Goal: Task Accomplishment & Management: Complete application form

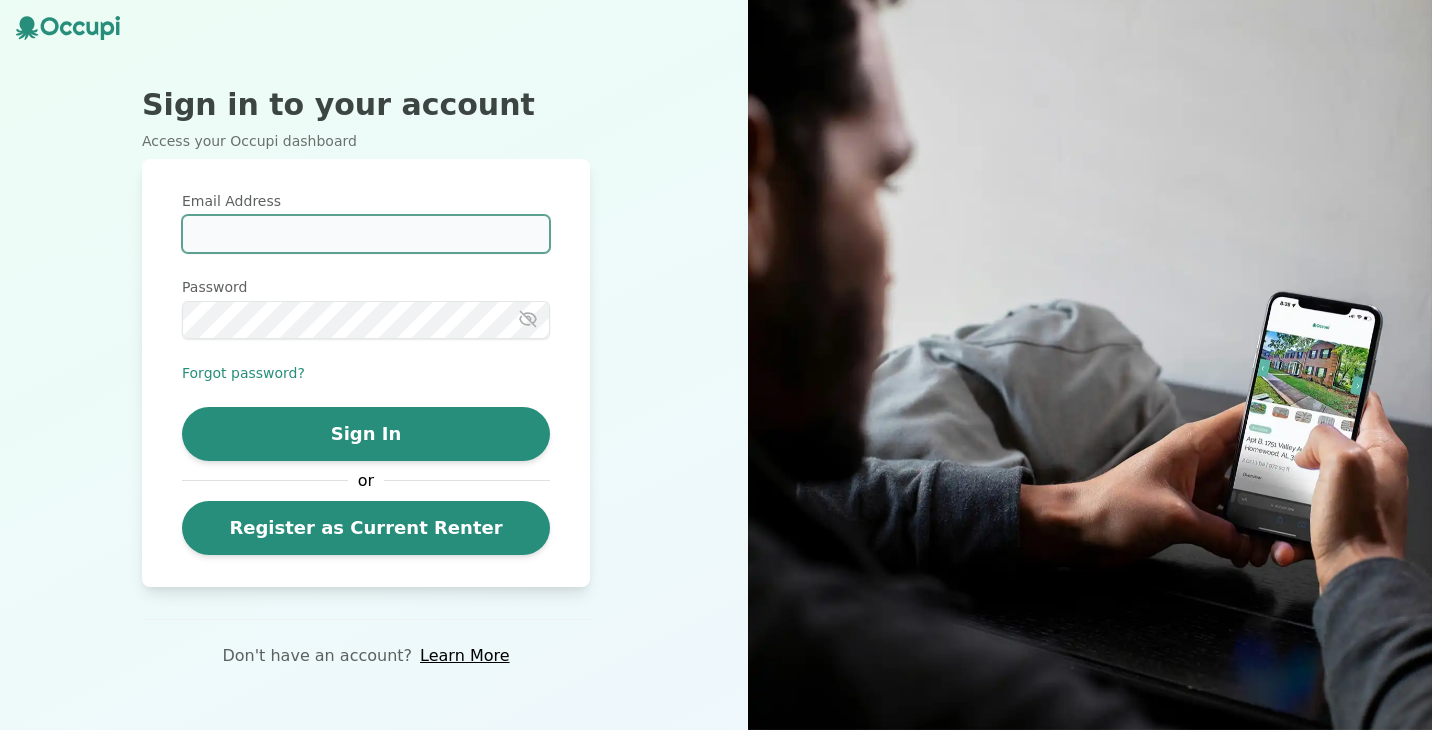
click at [405, 234] on input "Email Address" at bounding box center [366, 234] width 368 height 38
type input "**********"
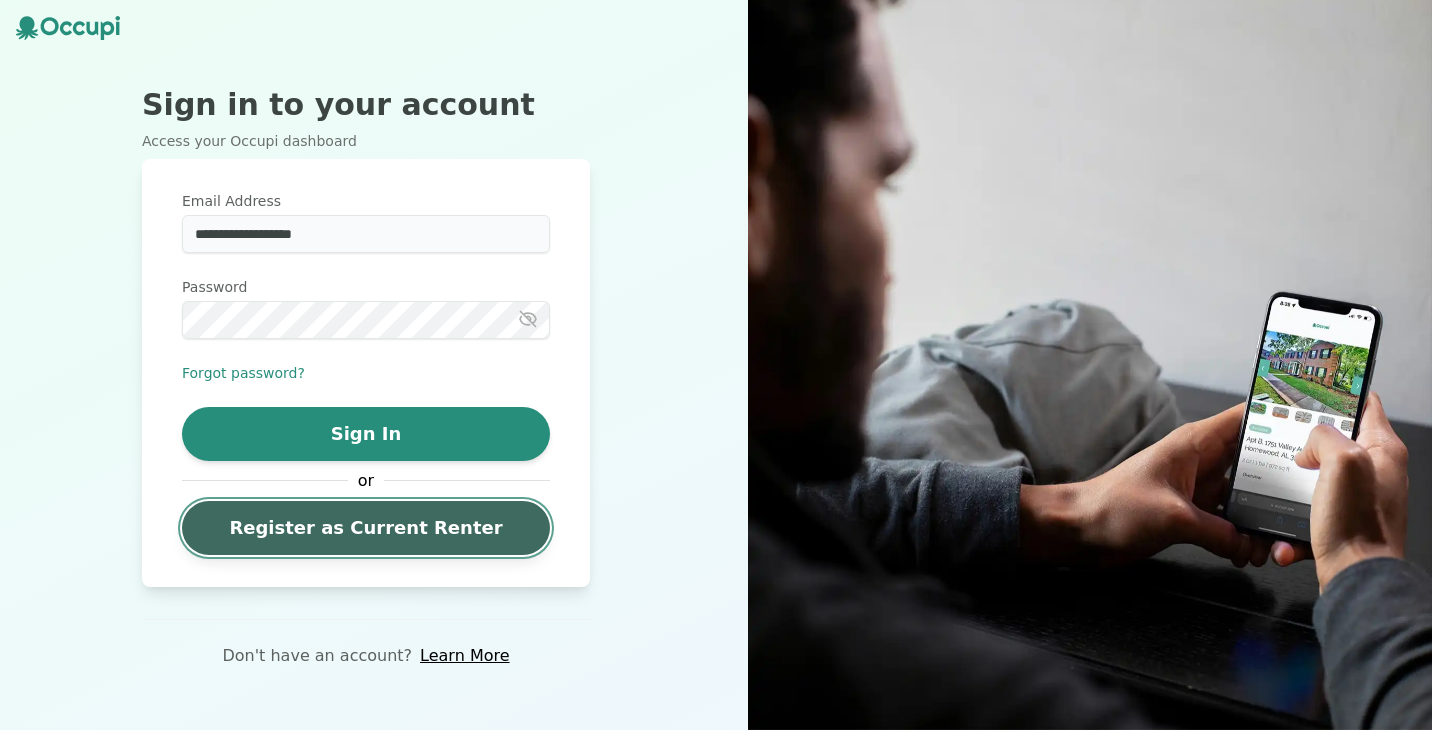
click at [350, 548] on link "Register as Current Renter" at bounding box center [366, 528] width 368 height 54
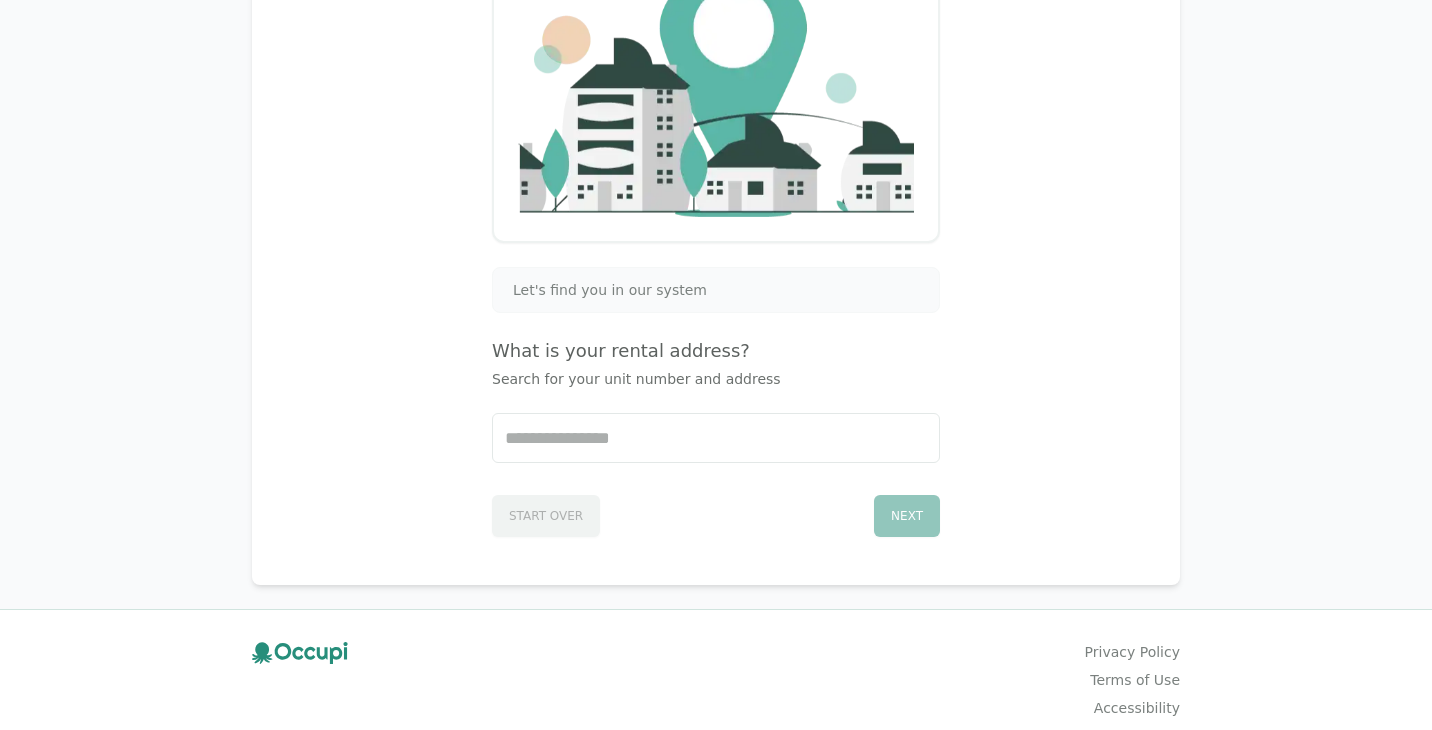
scroll to position [286, 0]
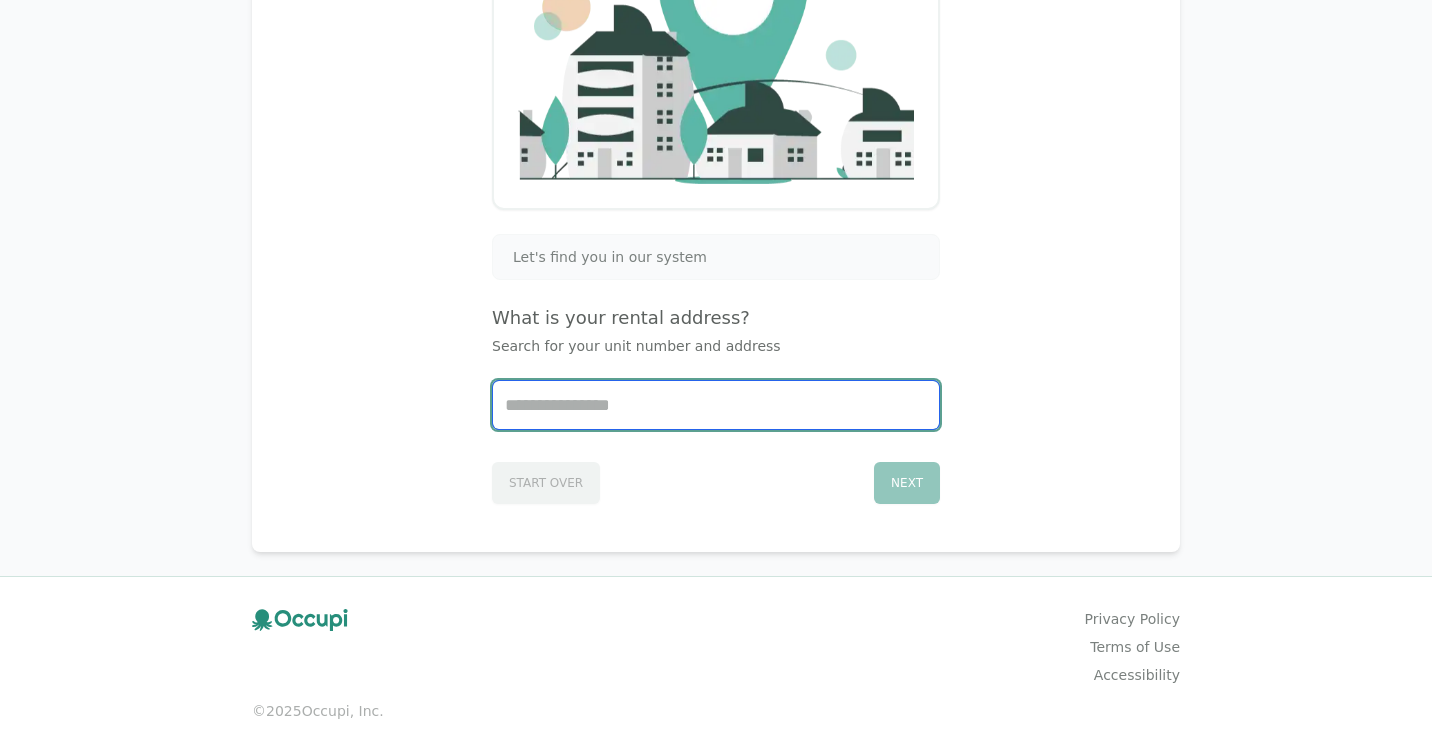
click at [661, 412] on input "Start typing..." at bounding box center [716, 405] width 446 height 48
type input "**********"
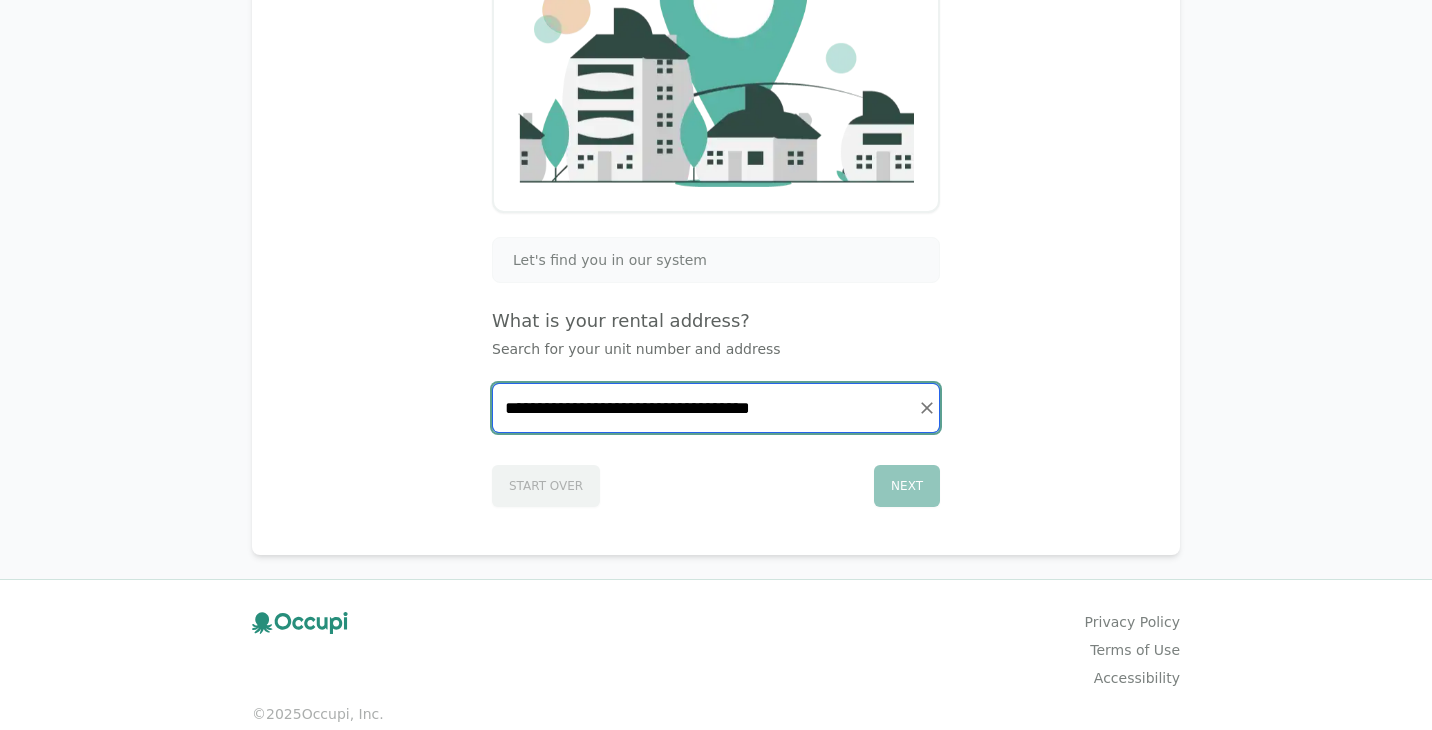
scroll to position [212, 0]
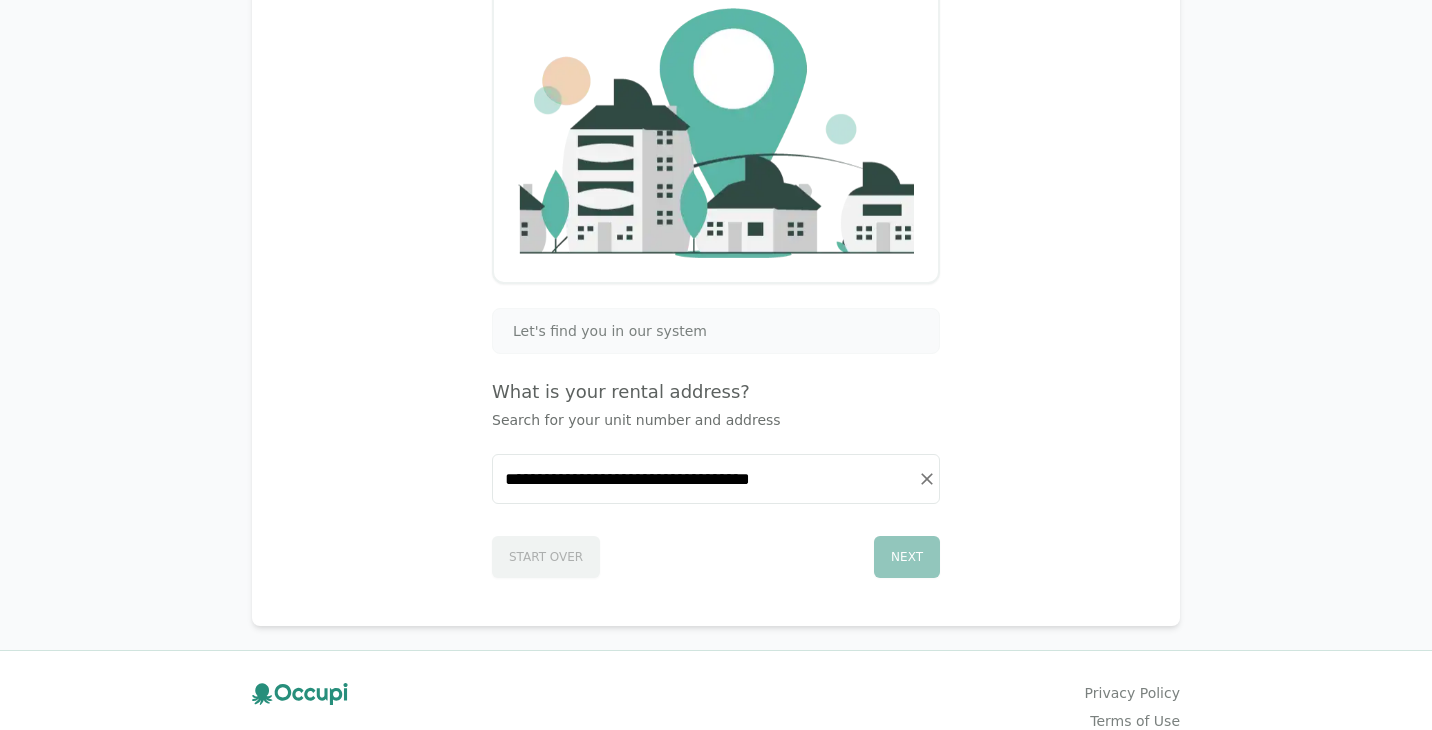
click at [918, 552] on div "Next" at bounding box center [907, 557] width 66 height 42
click at [727, 333] on div "Let's find you in our system" at bounding box center [716, 331] width 422 height 20
click at [903, 558] on div "Next" at bounding box center [907, 557] width 66 height 42
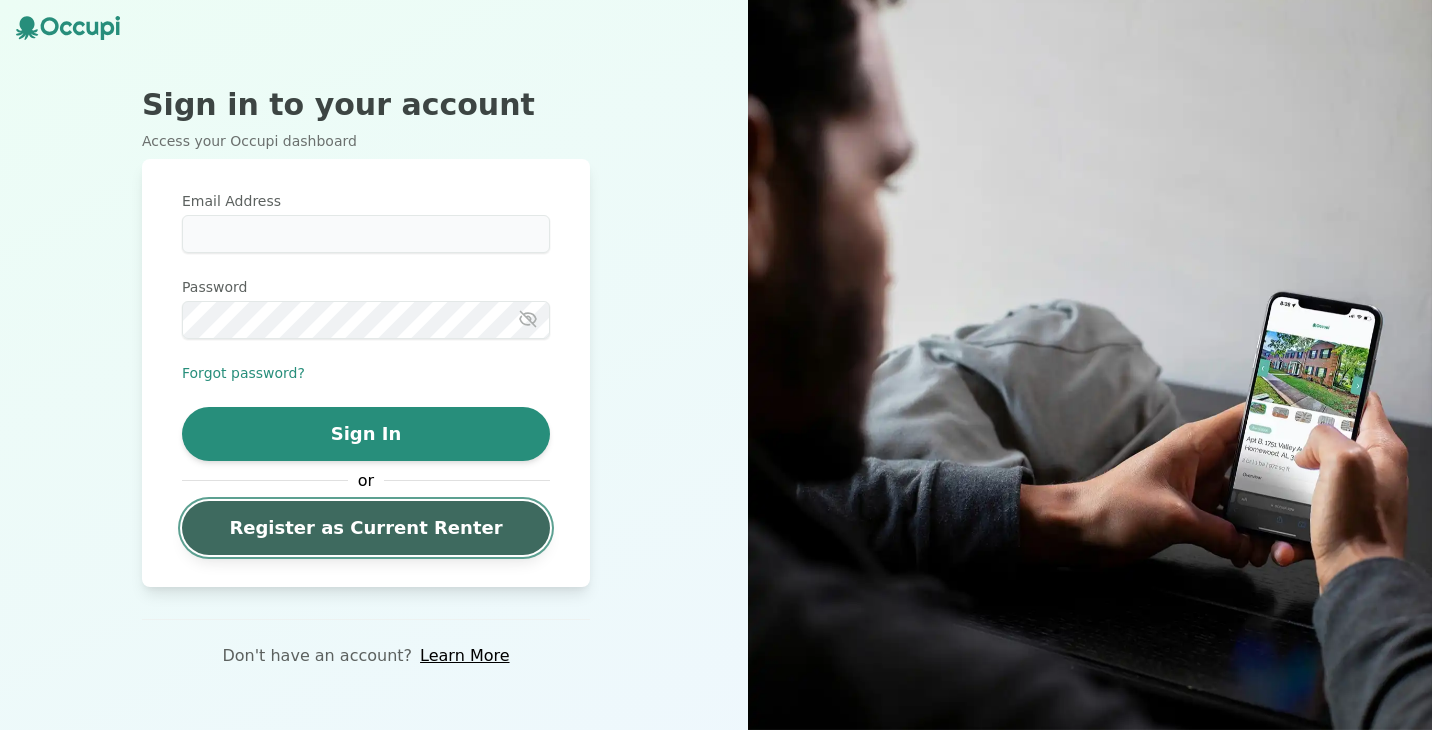
click at [306, 524] on link "Register as Current Renter" at bounding box center [366, 528] width 368 height 54
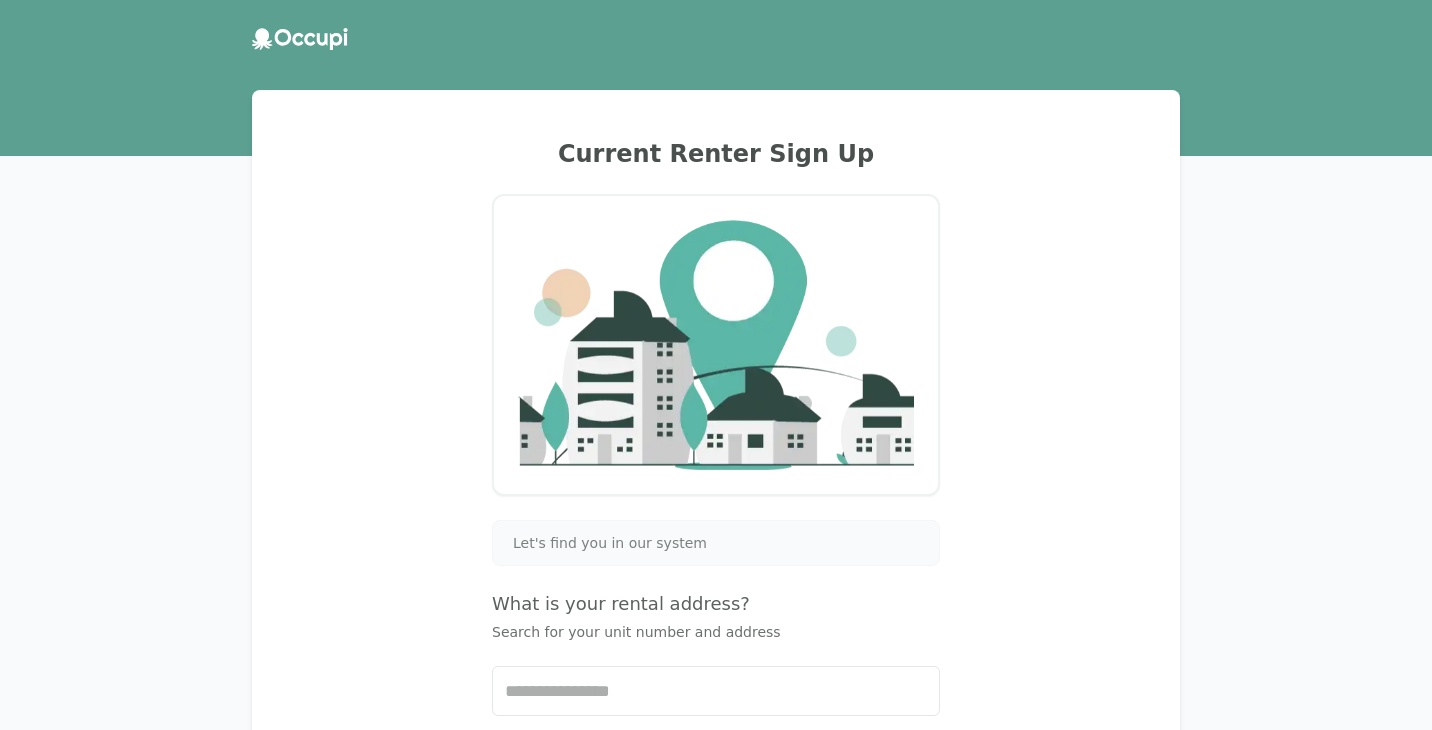
click at [547, 535] on span "Let's find you in our system" at bounding box center [610, 543] width 194 height 20
click at [558, 553] on div "Let's find you in our system" at bounding box center [716, 543] width 448 height 46
click at [554, 545] on span "Let's find you in our system" at bounding box center [610, 543] width 194 height 20
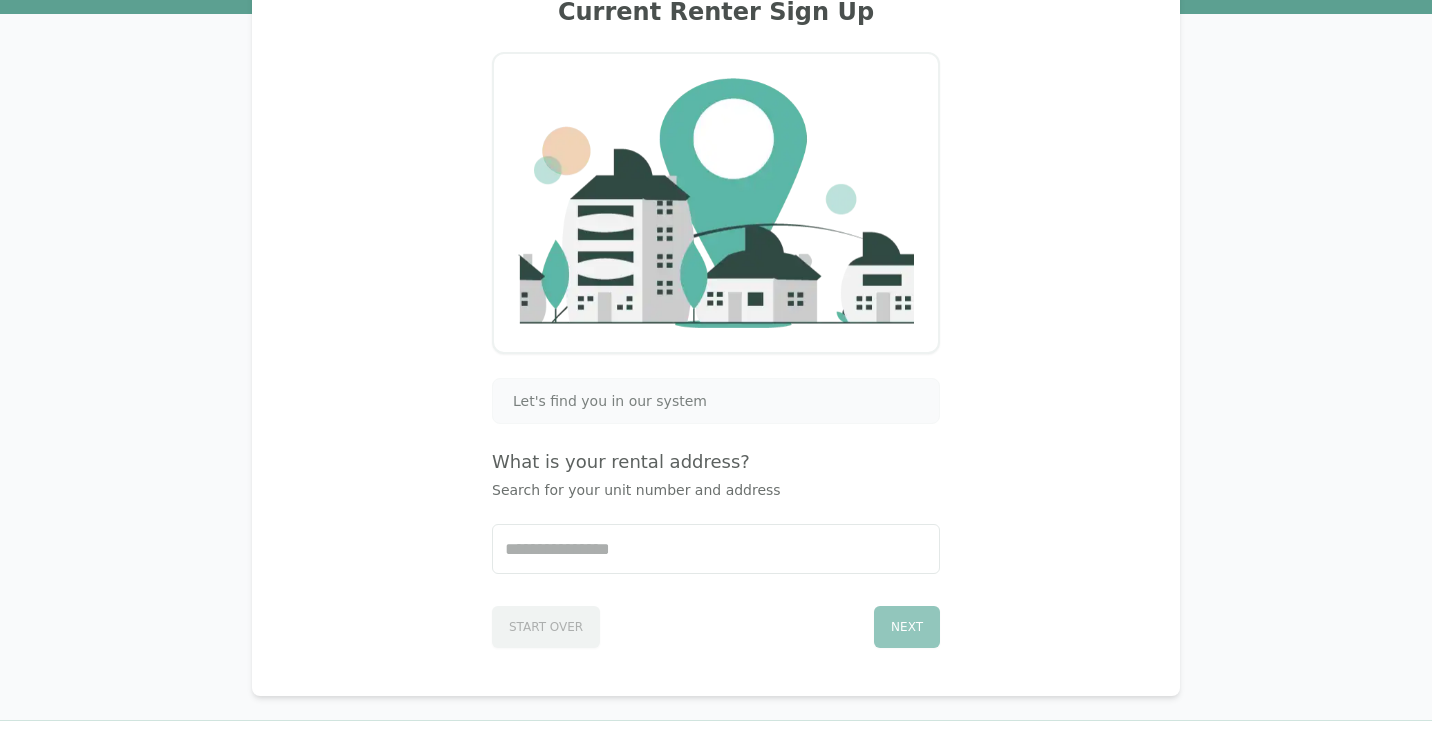
scroll to position [146, 0]
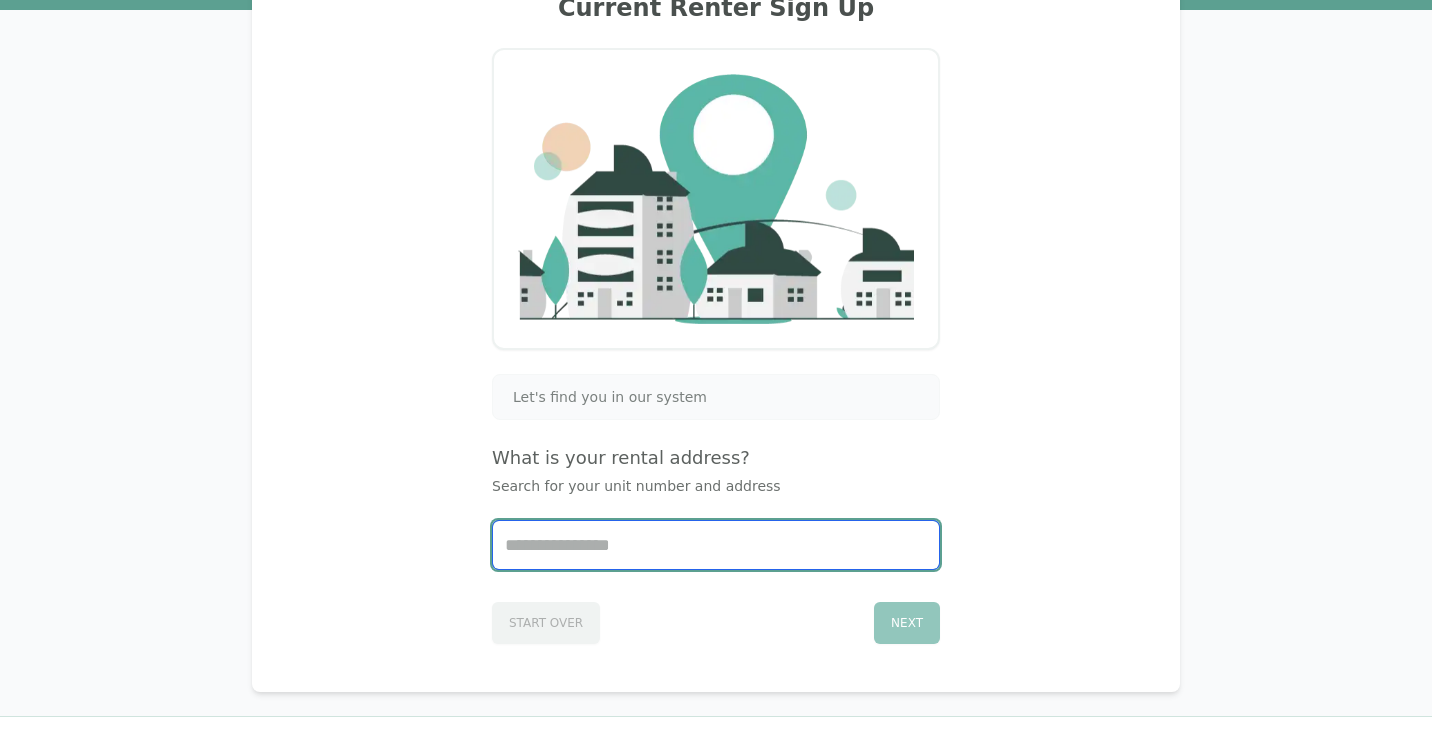
click at [597, 557] on input "Start typing..." at bounding box center [716, 545] width 446 height 48
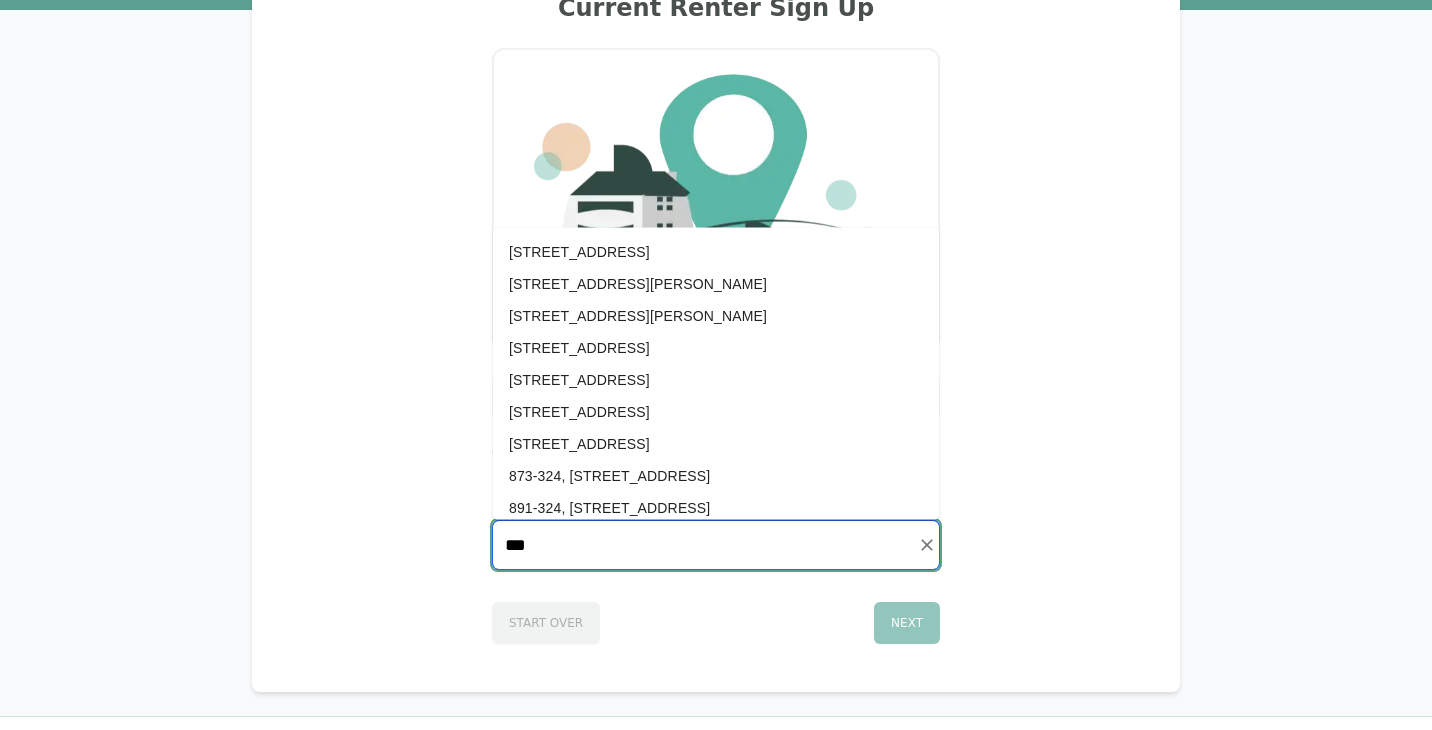
scroll to position [12, 0]
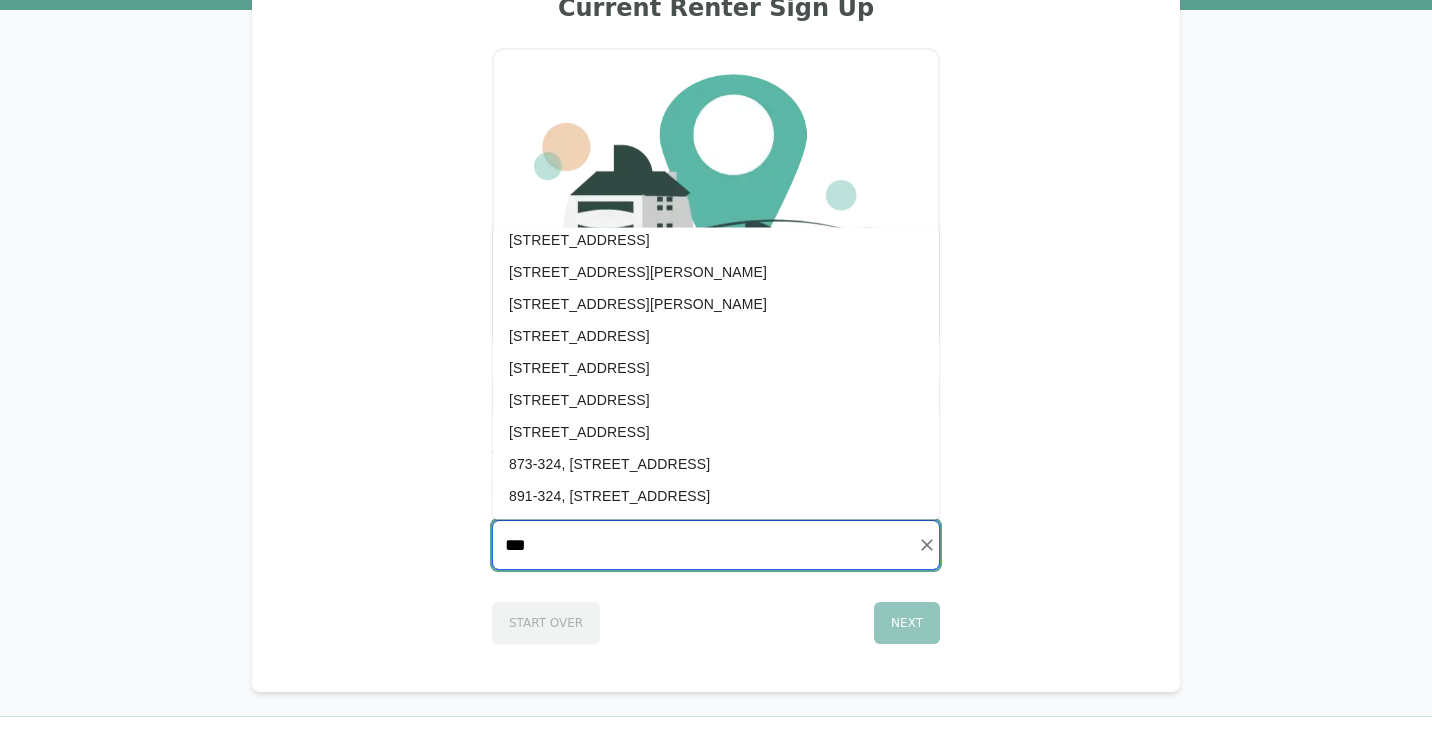
click at [568, 534] on input "***" at bounding box center [716, 545] width 446 height 48
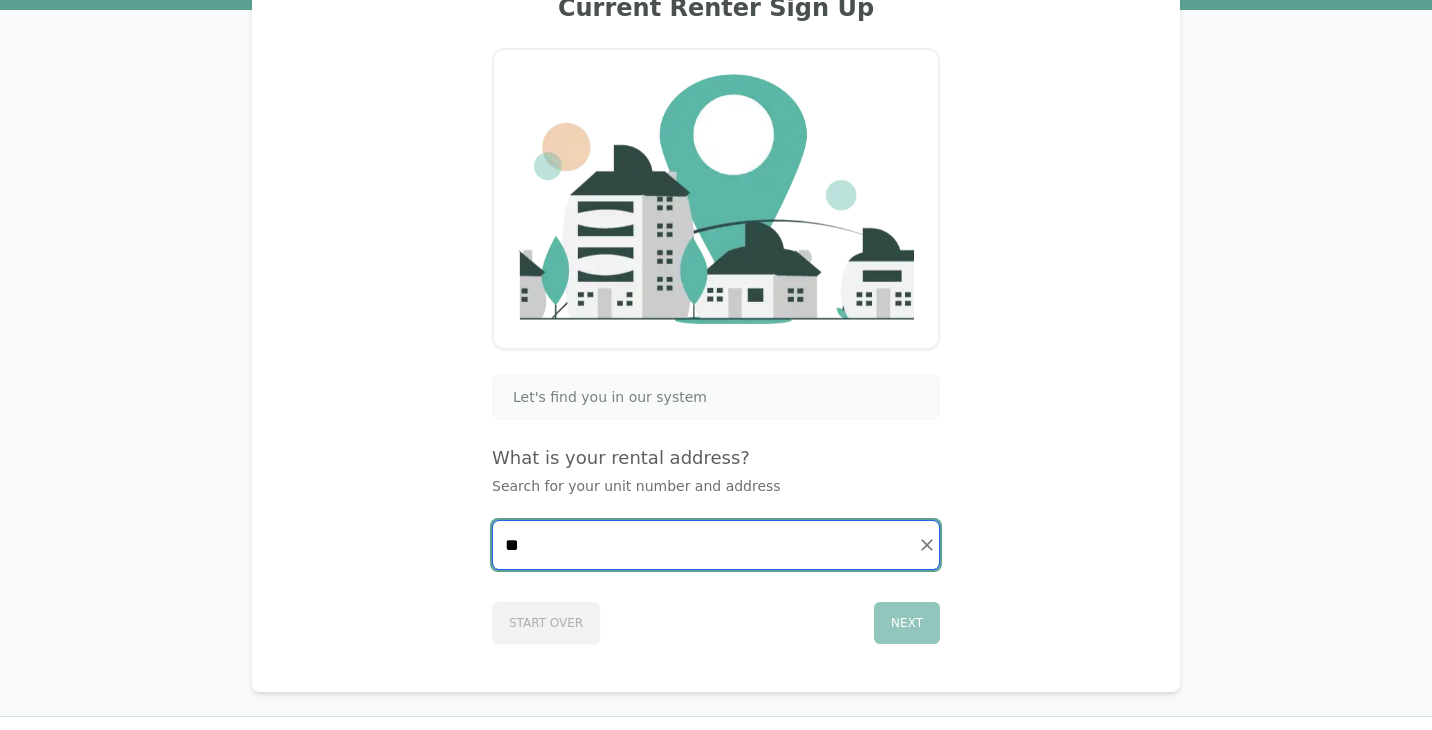
type input "*"
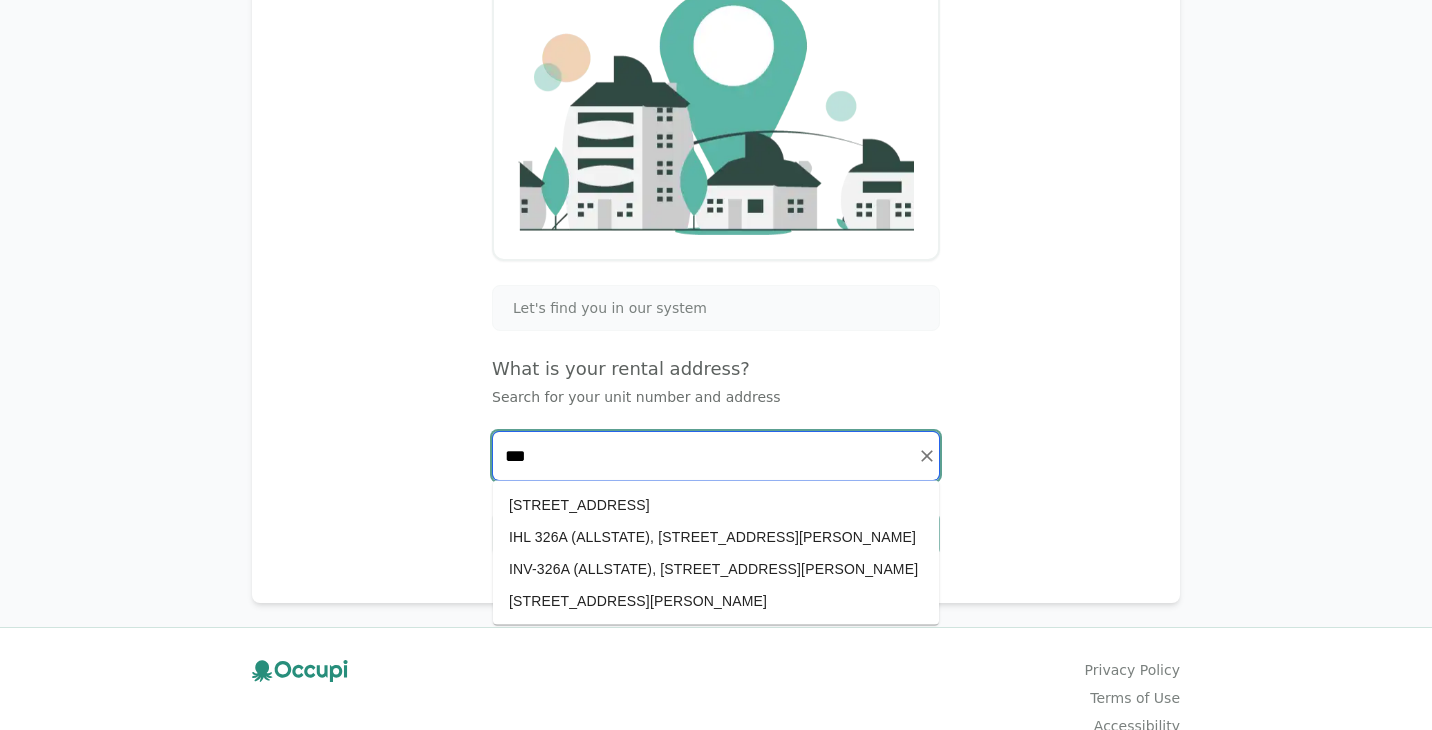
scroll to position [308, 0]
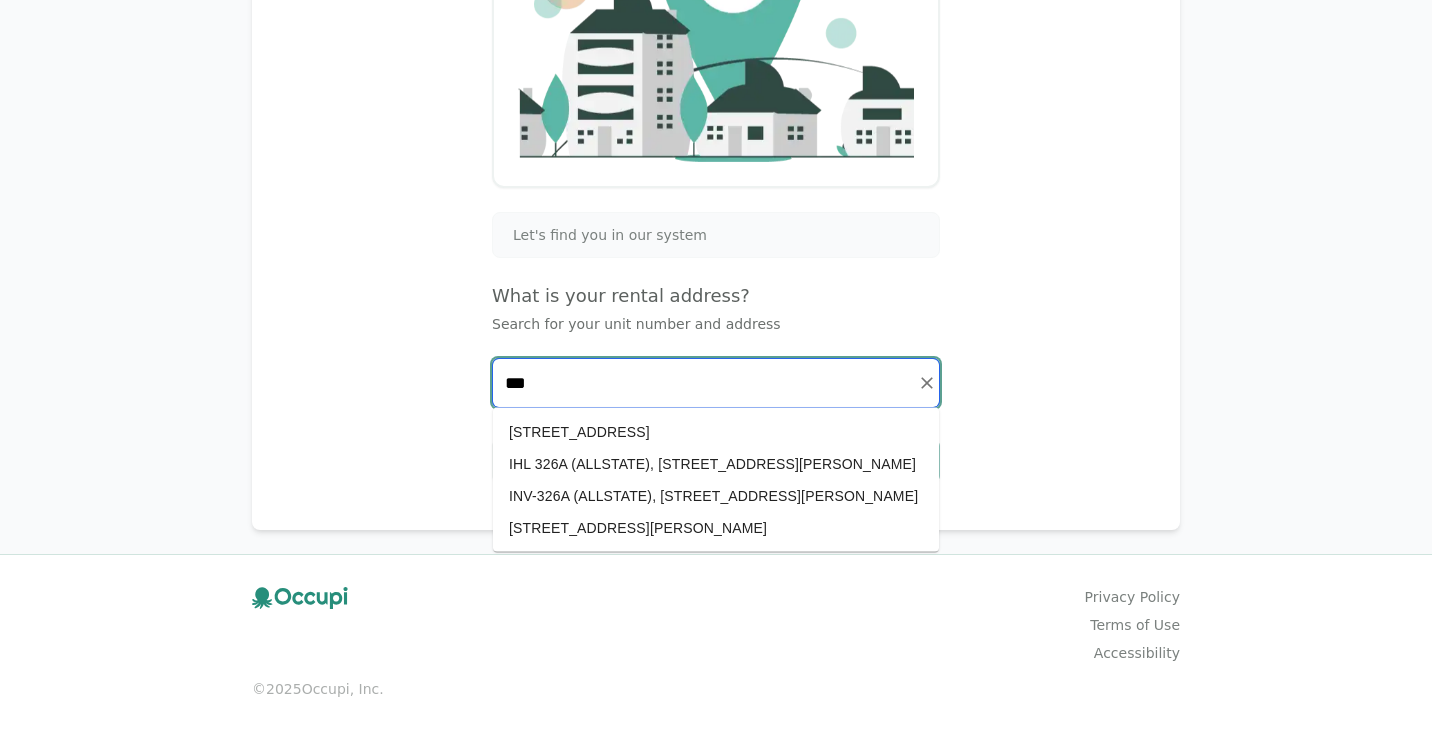
type input "***"
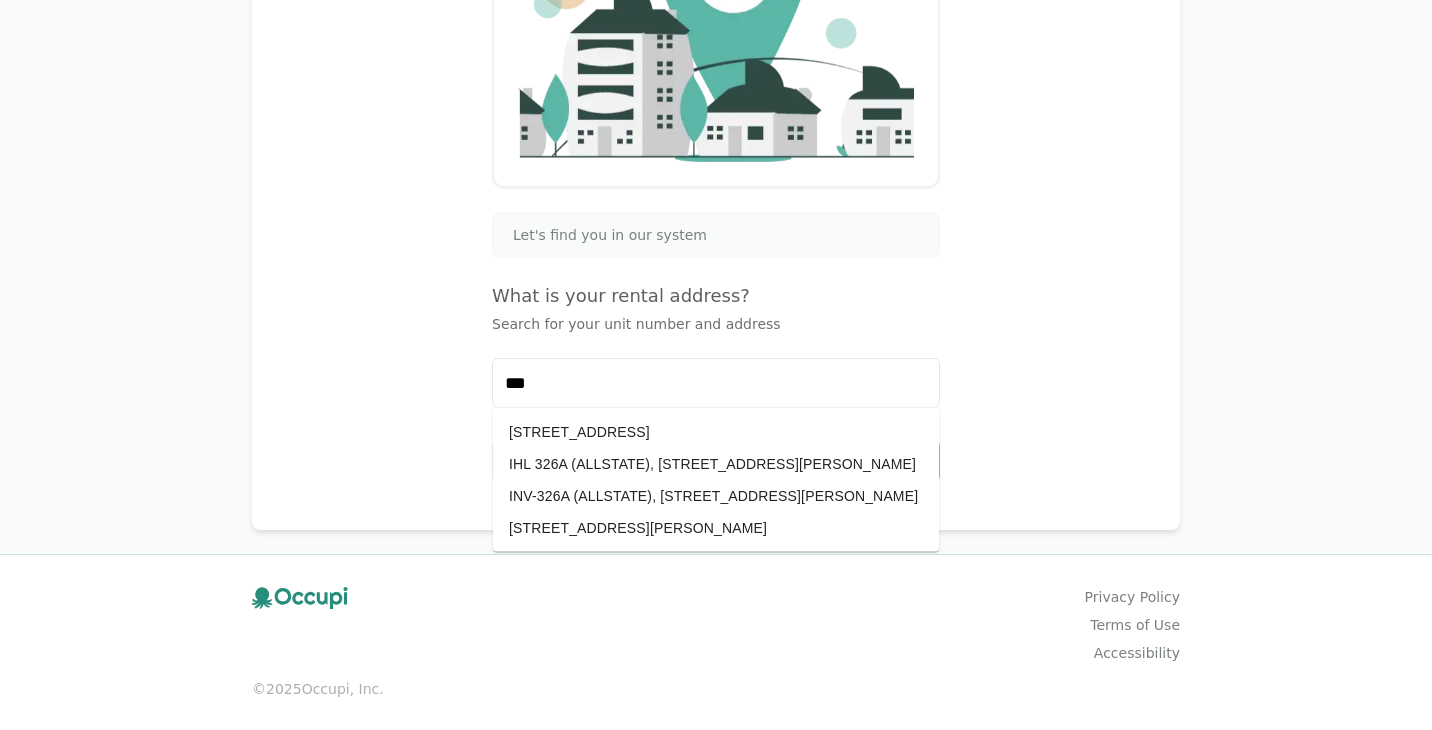
click at [1031, 380] on div "Current Renter Sign Up Let's find you in our system What is your rental address…" at bounding box center [716, 155] width 880 height 699
